Goal: Transaction & Acquisition: Purchase product/service

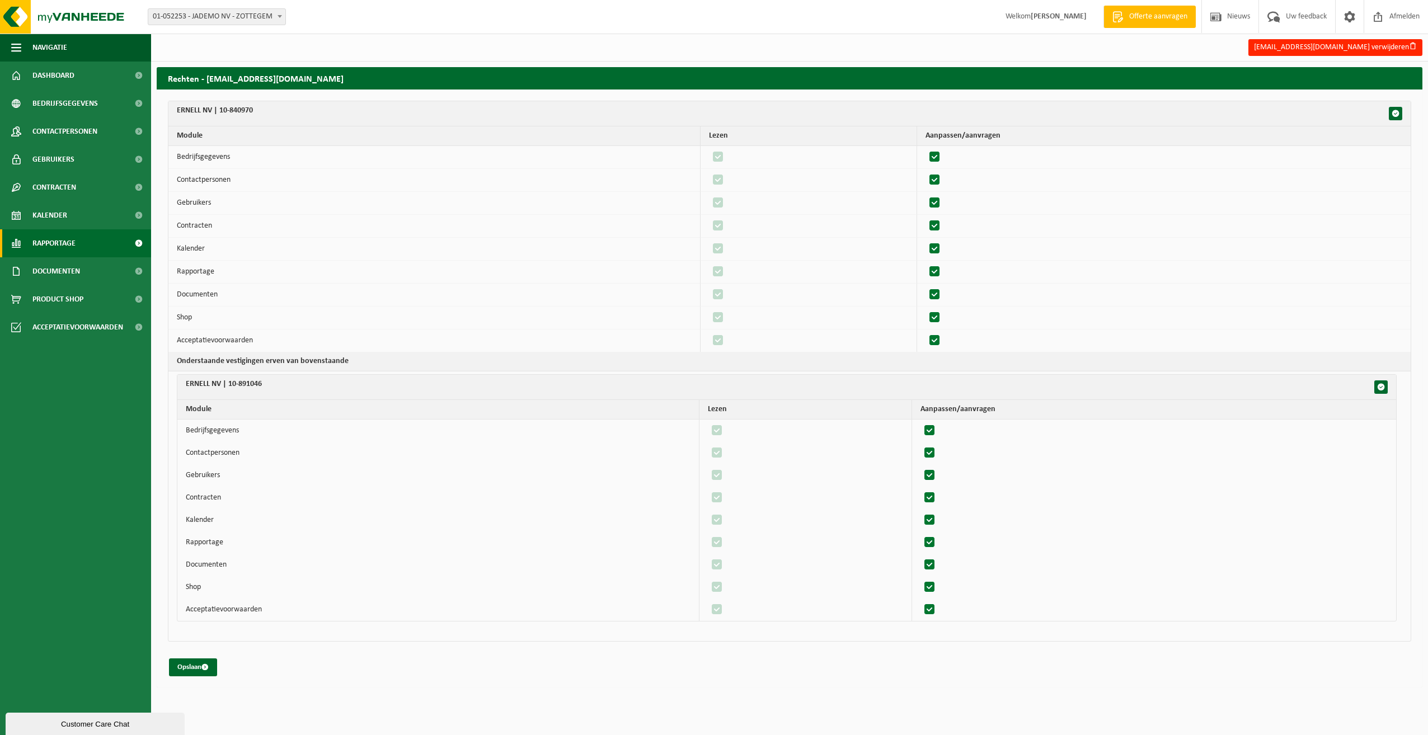
click at [81, 252] on link "Rapportage" at bounding box center [75, 243] width 151 height 28
click at [66, 294] on span "In lijstvorm" at bounding box center [53, 295] width 39 height 21
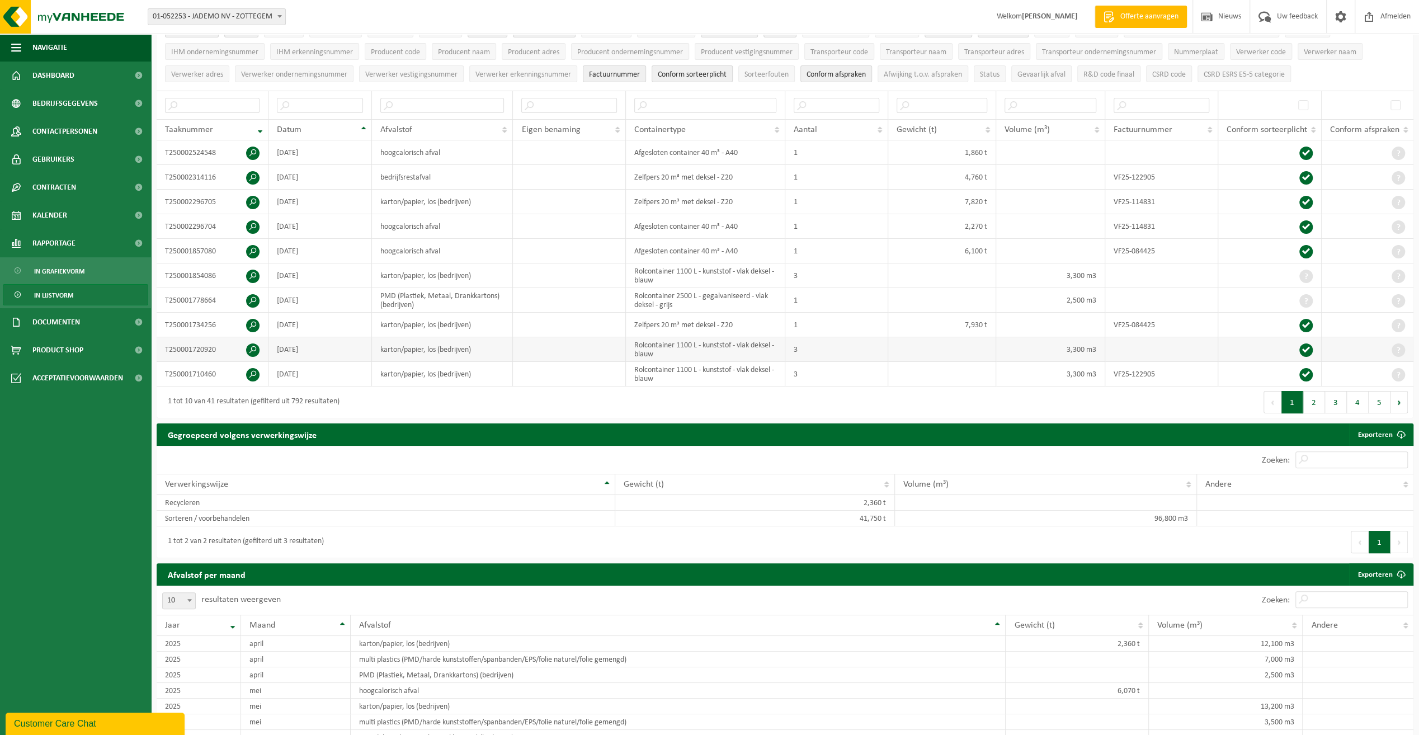
scroll to position [112, 0]
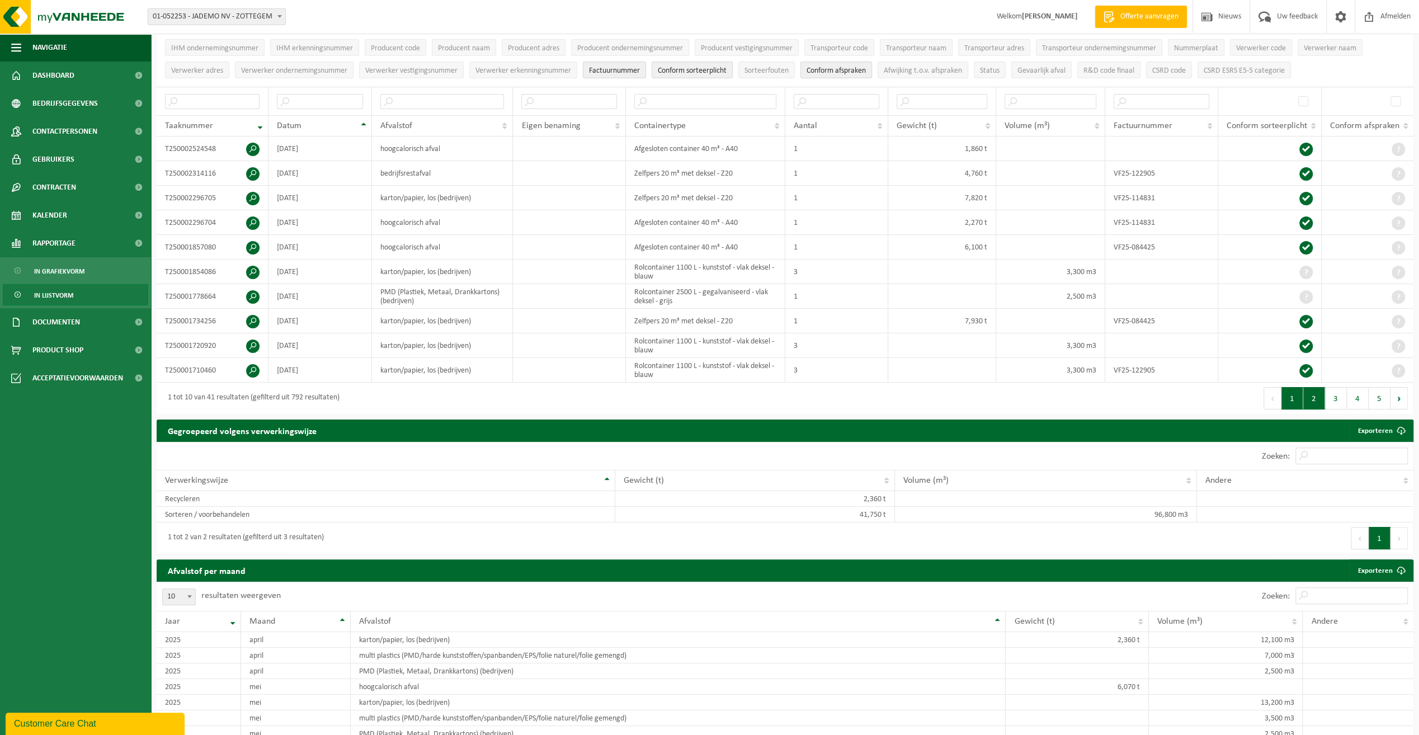
click at [1322, 391] on button "2" at bounding box center [1315, 398] width 22 height 22
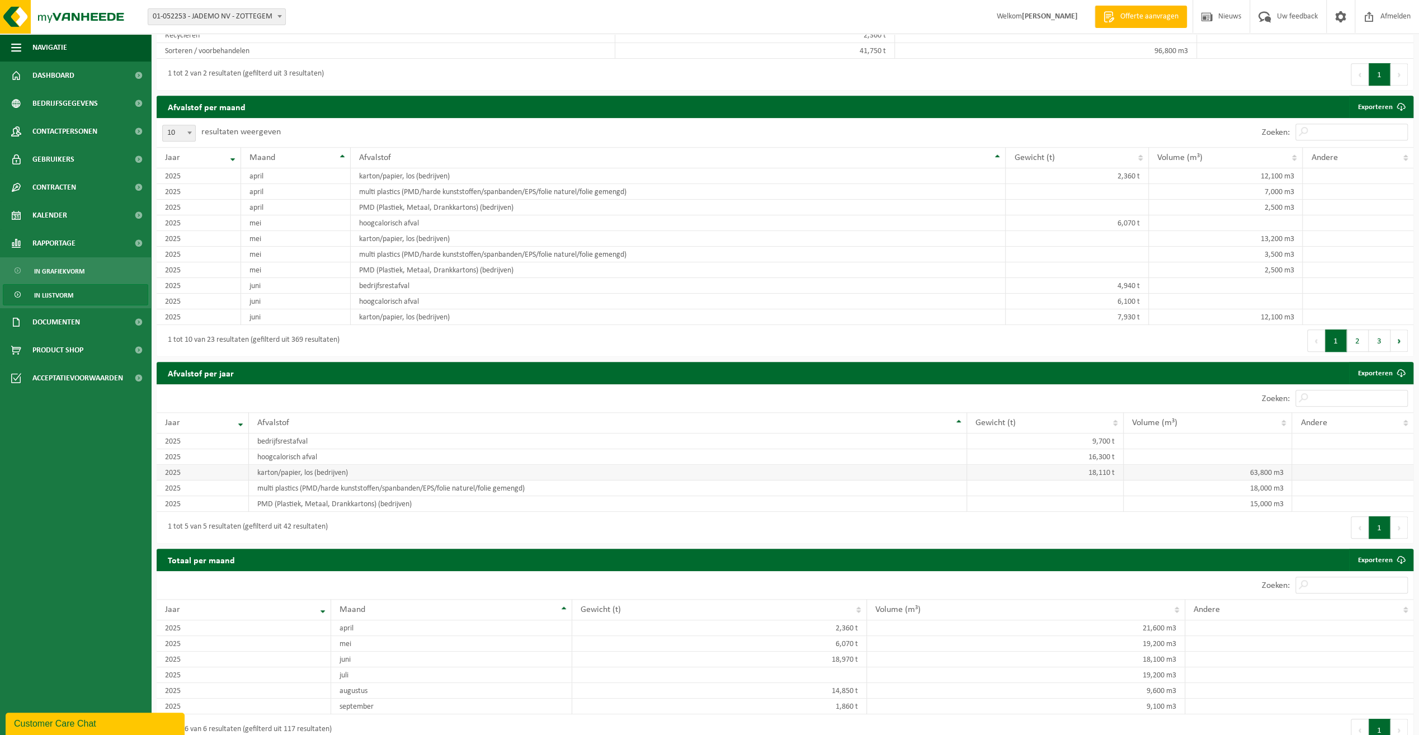
scroll to position [599, 0]
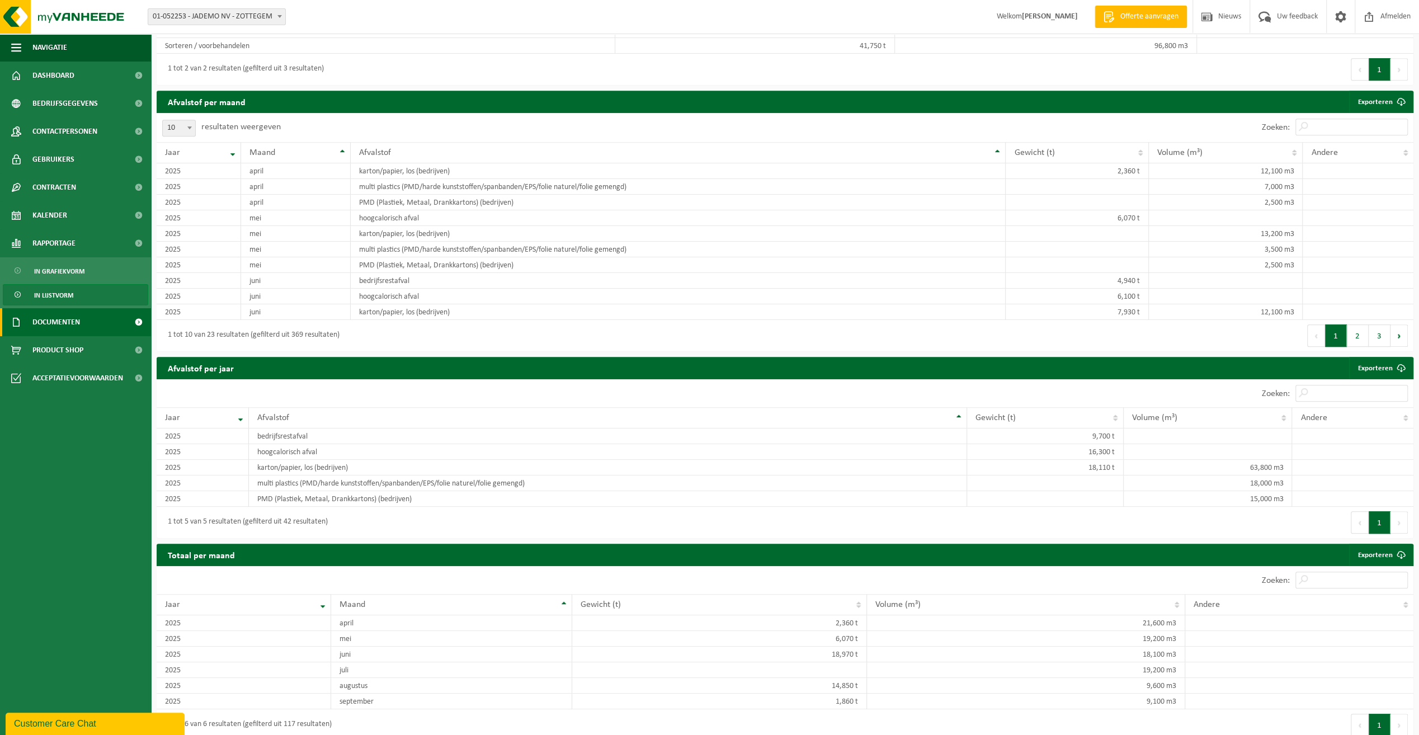
click at [78, 327] on span "Documenten" at bounding box center [56, 322] width 48 height 28
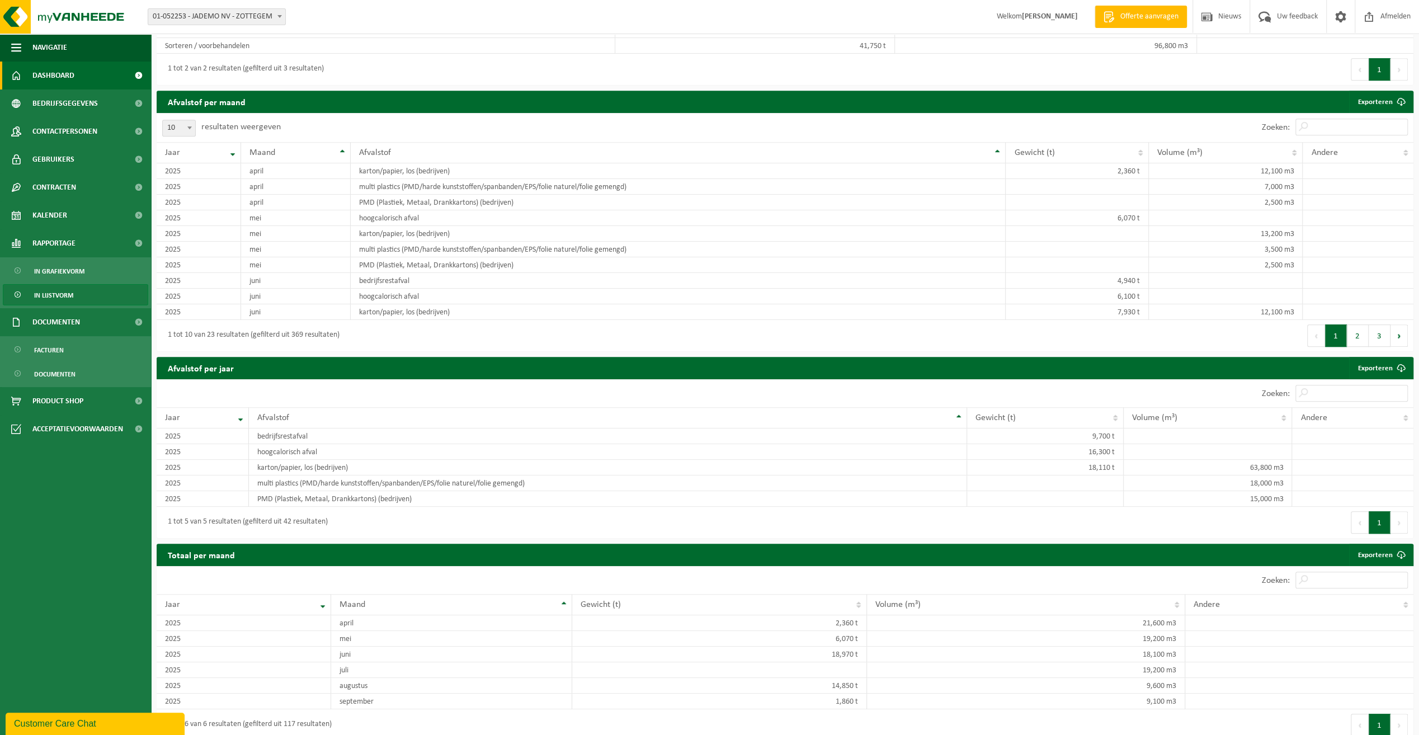
click at [65, 67] on span "Dashboard" at bounding box center [53, 76] width 42 height 28
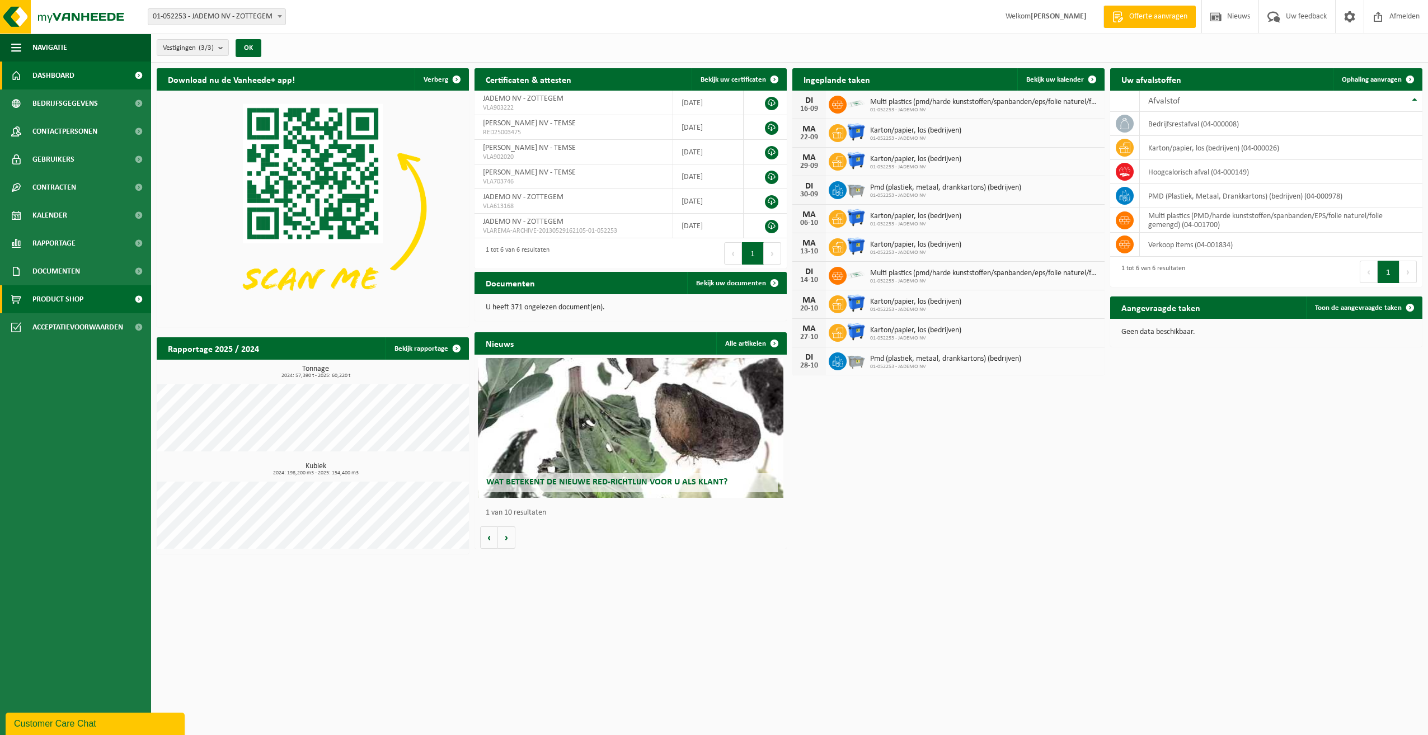
click at [71, 303] on span "Product Shop" at bounding box center [57, 299] width 51 height 28
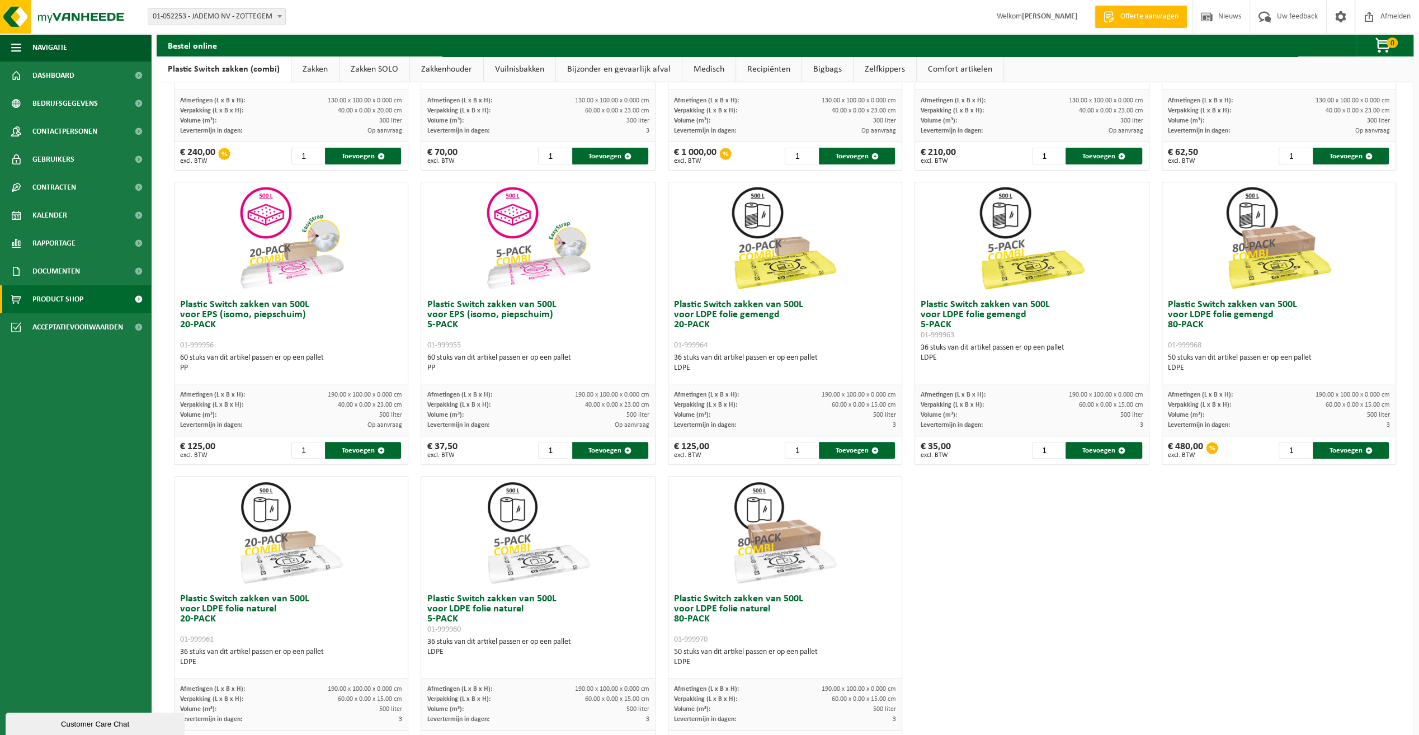
scroll to position [313, 0]
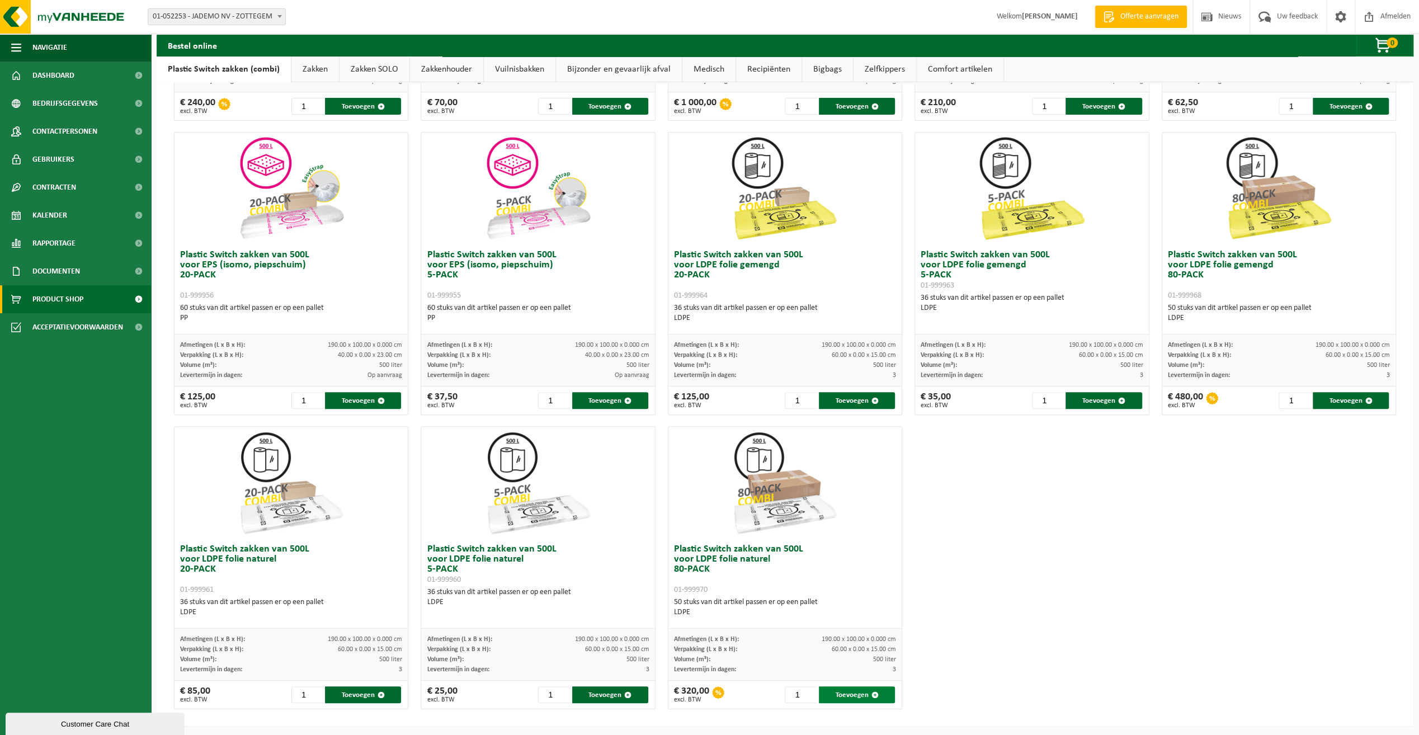
click at [852, 692] on button "Toevoegen" at bounding box center [857, 694] width 76 height 17
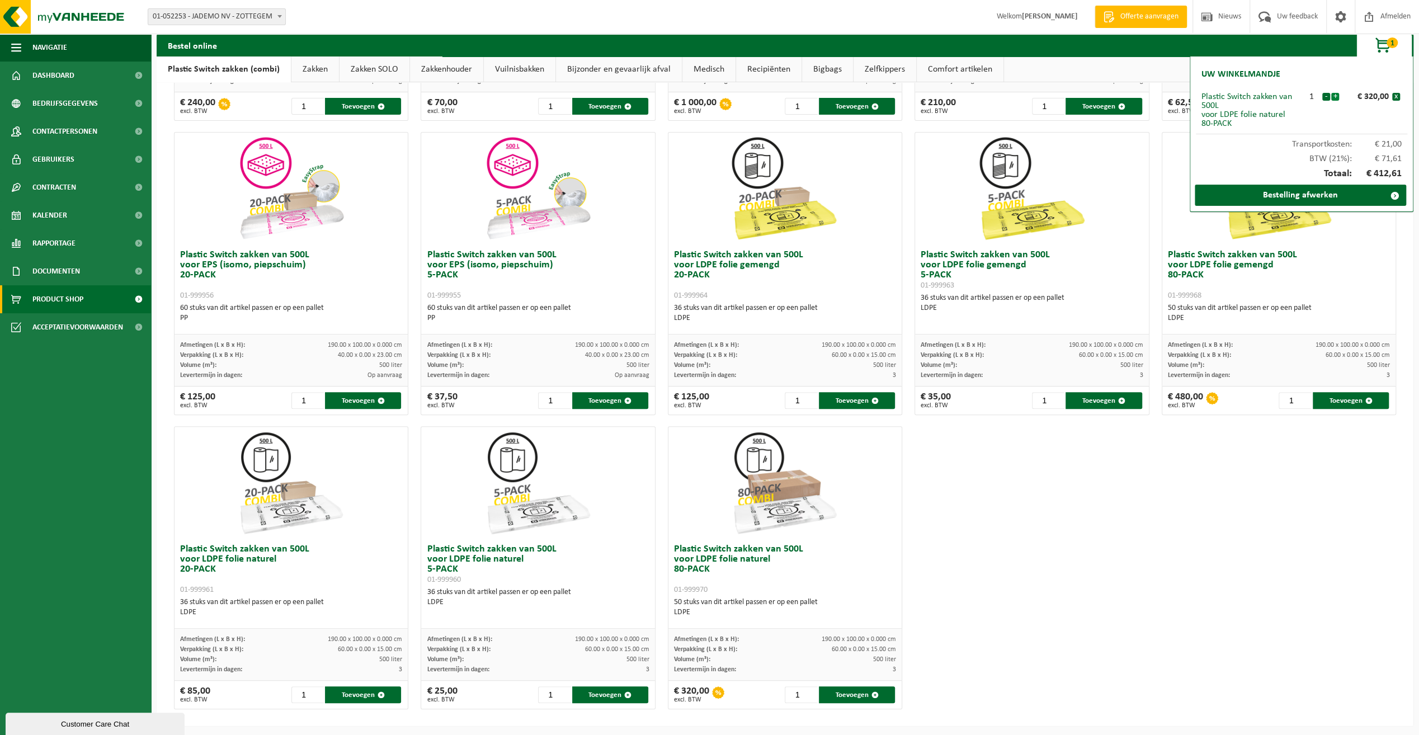
click at [1334, 95] on button "+" at bounding box center [1336, 97] width 8 height 8
click at [1337, 95] on button "+" at bounding box center [1336, 97] width 8 height 8
click at [1318, 193] on link "Bestelling afwerken" at bounding box center [1300, 195] width 211 height 21
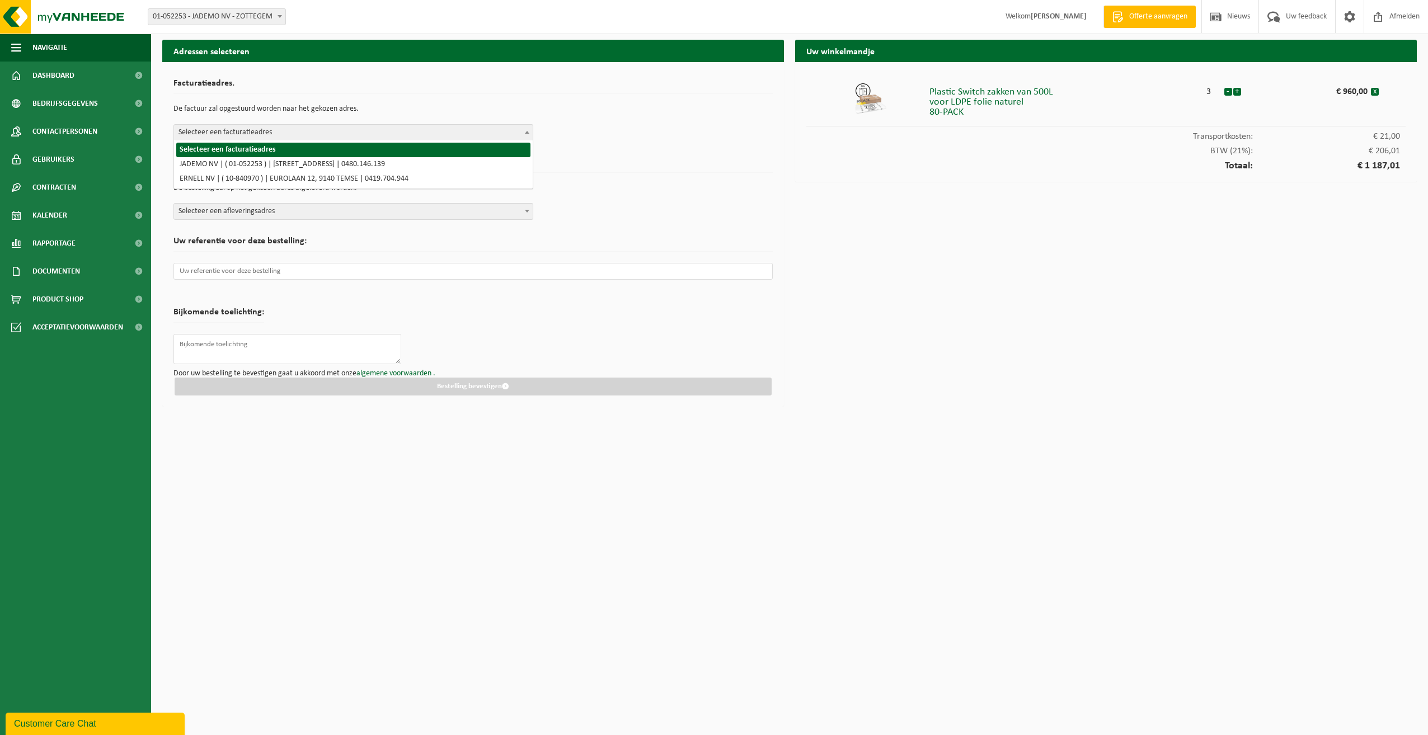
click at [529, 131] on span at bounding box center [526, 132] width 11 height 15
select select "256"
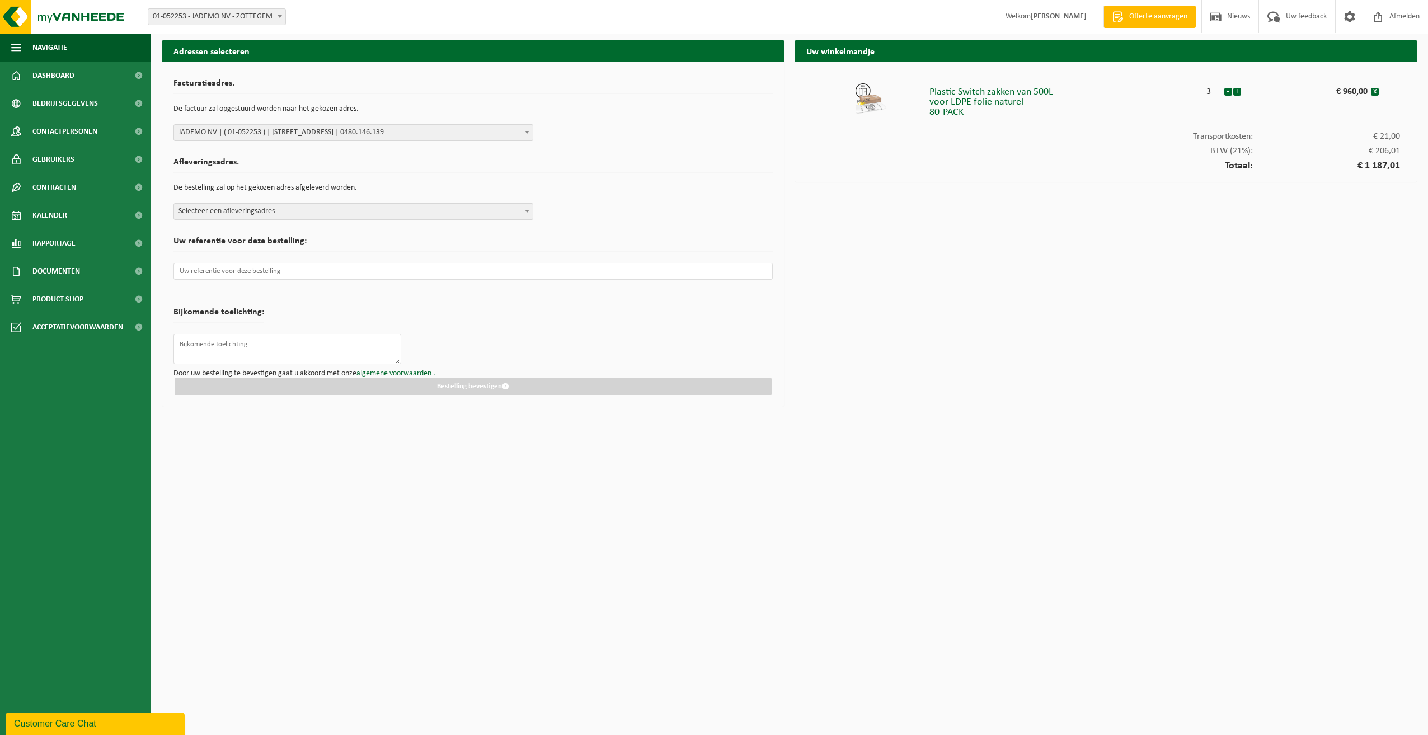
click at [525, 211] on b at bounding box center [527, 211] width 4 height 3
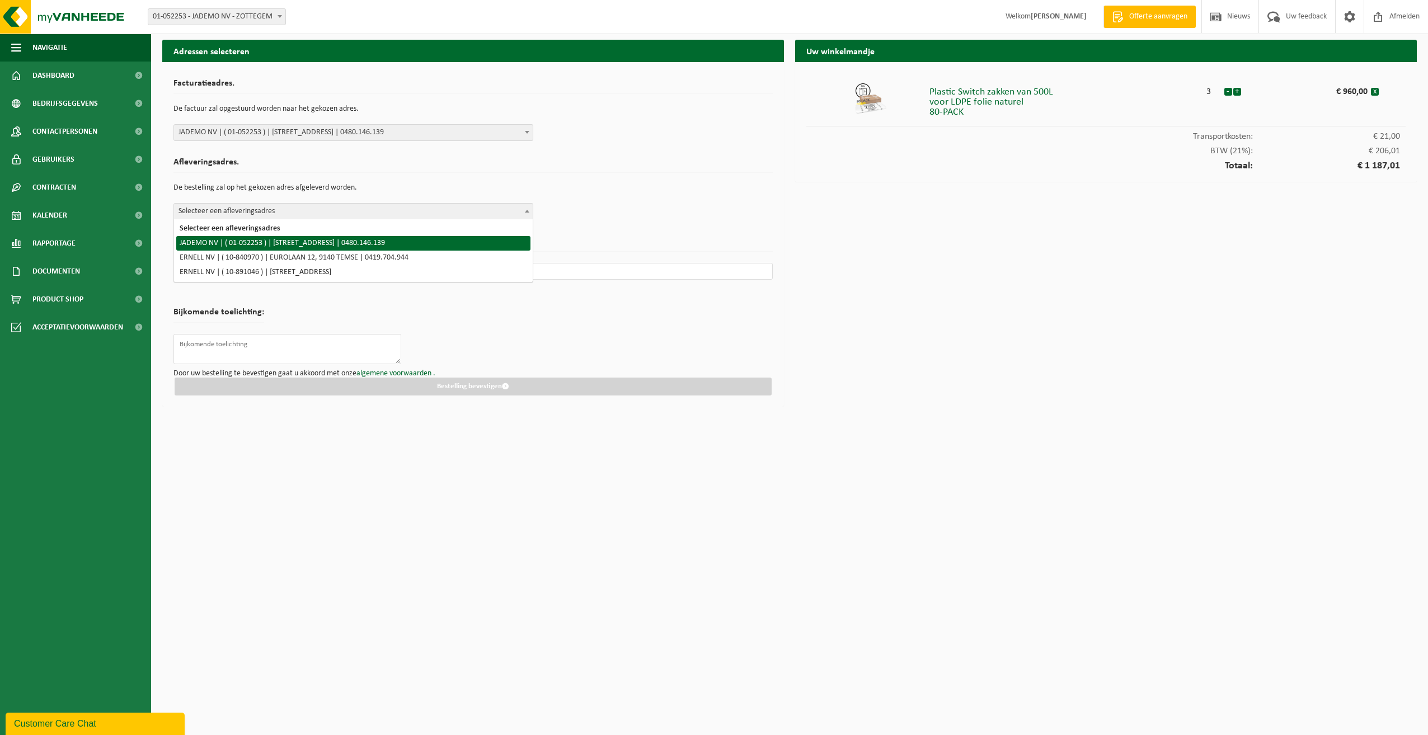
select select "256"
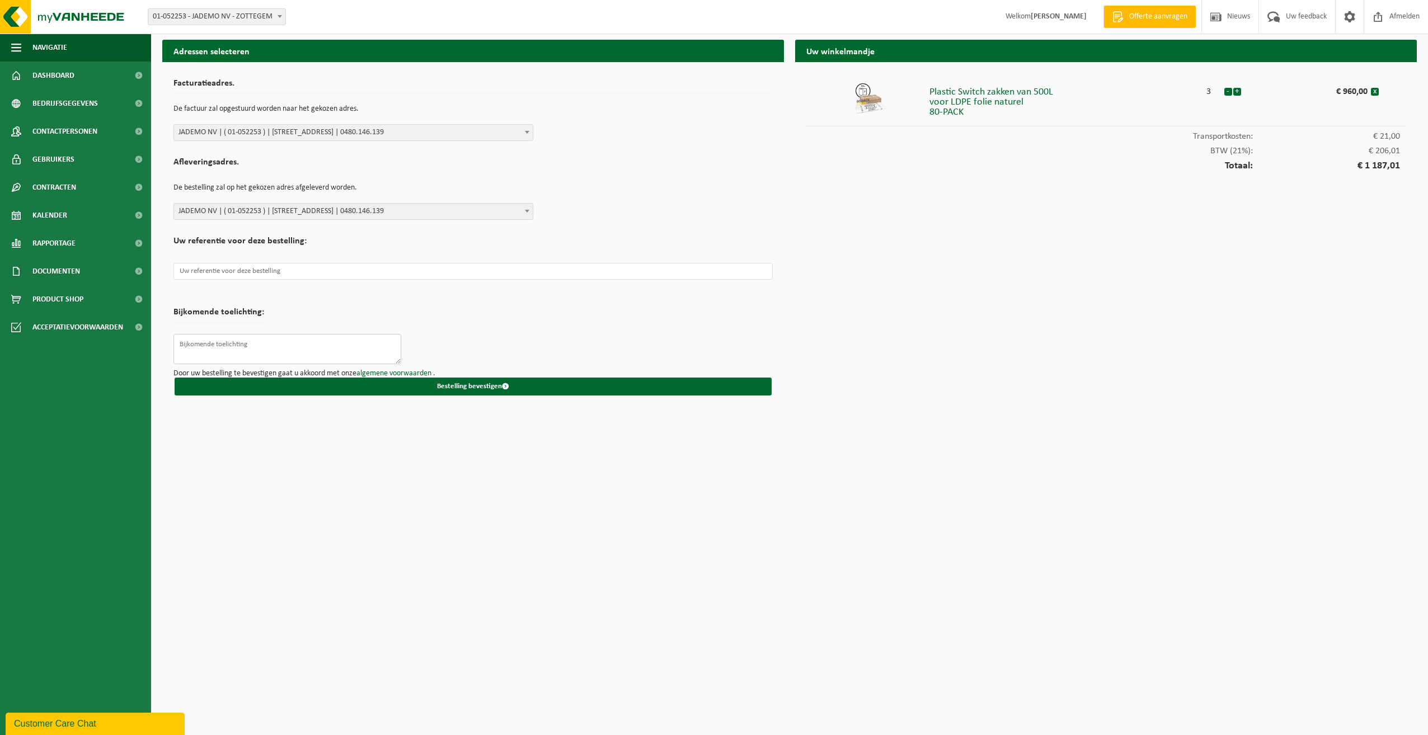
click at [277, 351] on textarea at bounding box center [287, 349] width 228 height 30
type textarea "l"
type textarea "LEVEREN AAN POORT C1"
click at [483, 383] on button "Bestelling bevestigen" at bounding box center [473, 387] width 597 height 18
